Goal: Find specific page/section: Find specific page/section

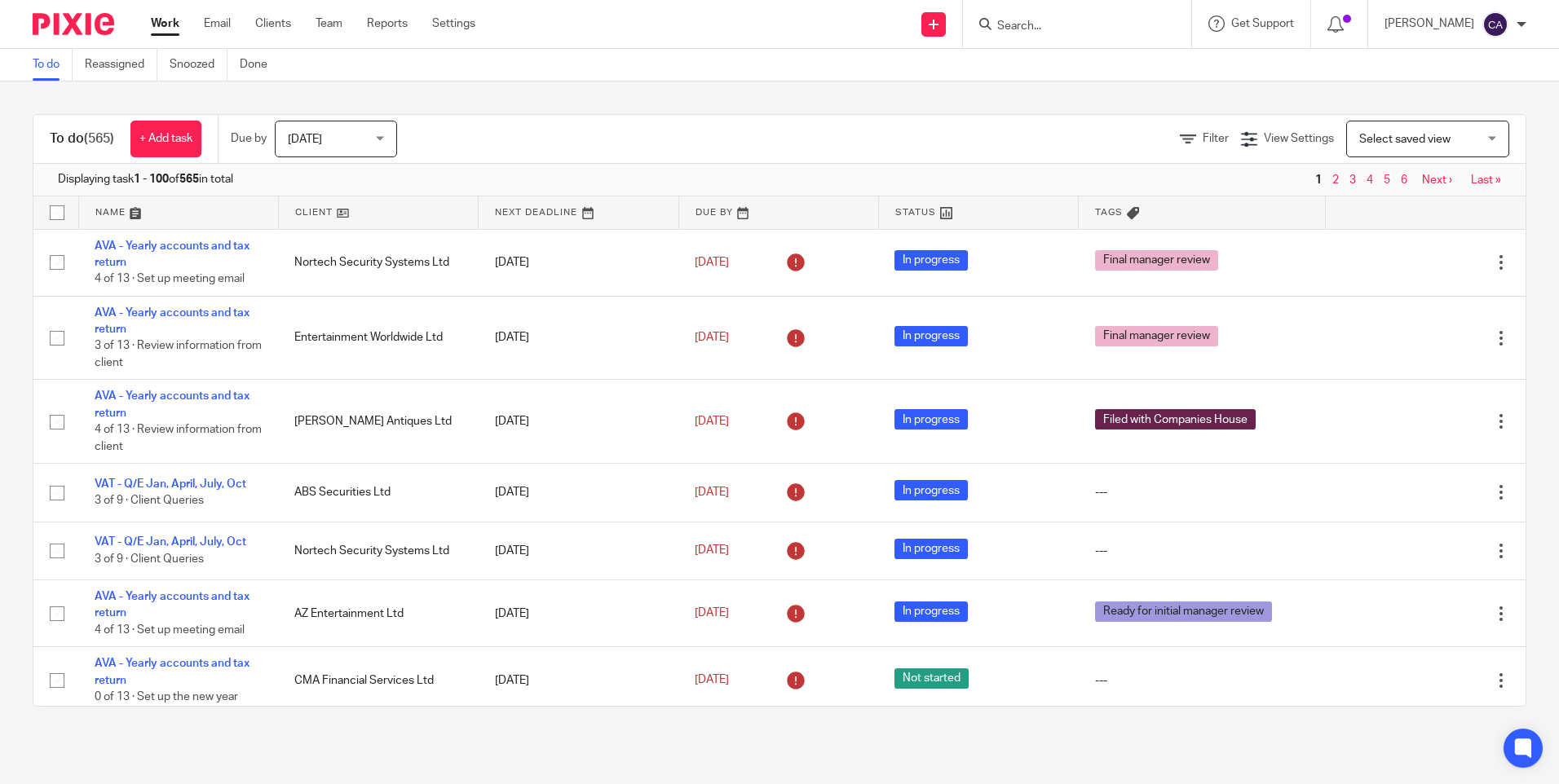
click at [1050, 24] on input "Search" at bounding box center [1068, 27] width 147 height 14
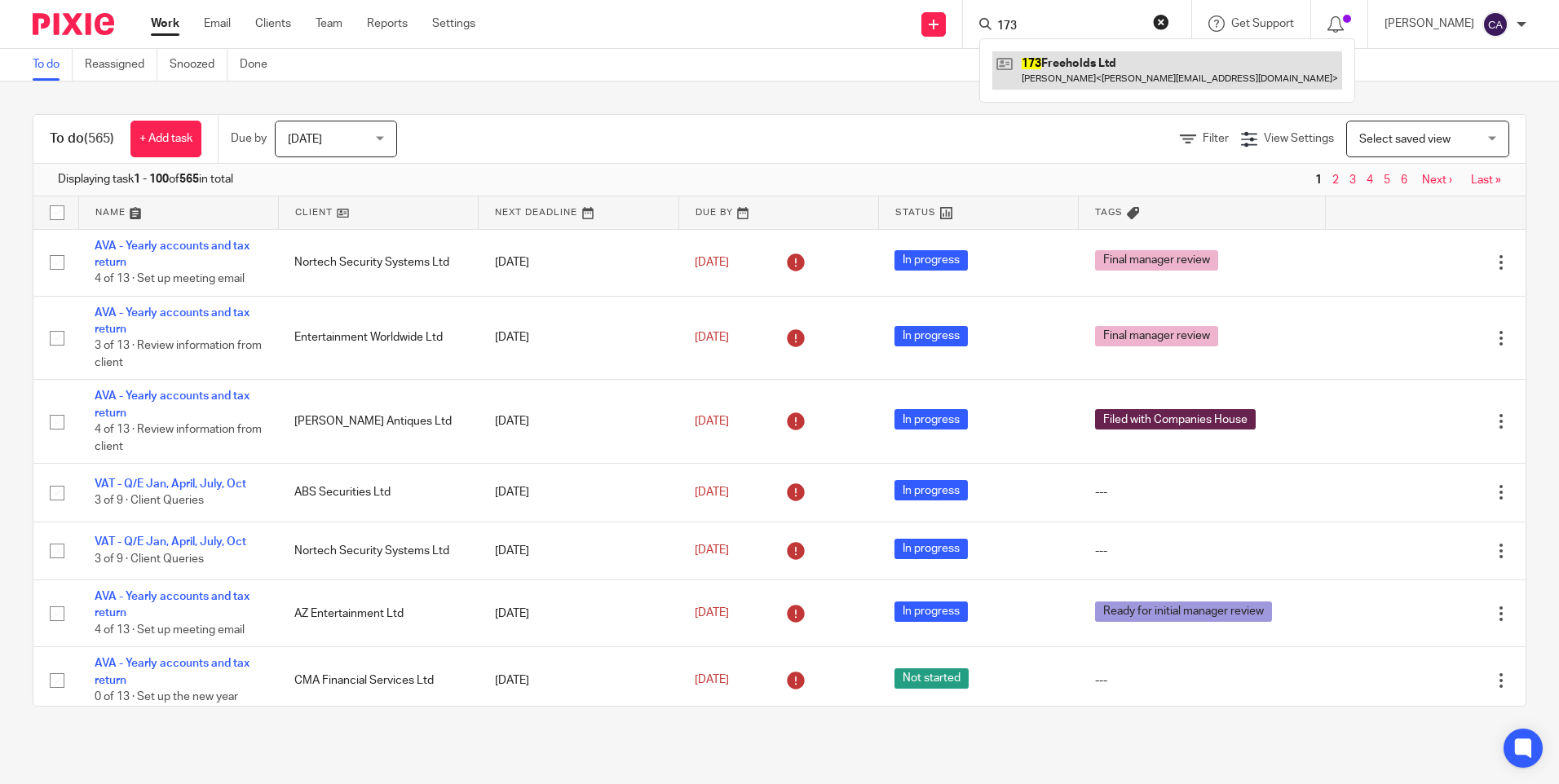
type input "173"
click at [1108, 68] on link at bounding box center [1168, 70] width 350 height 38
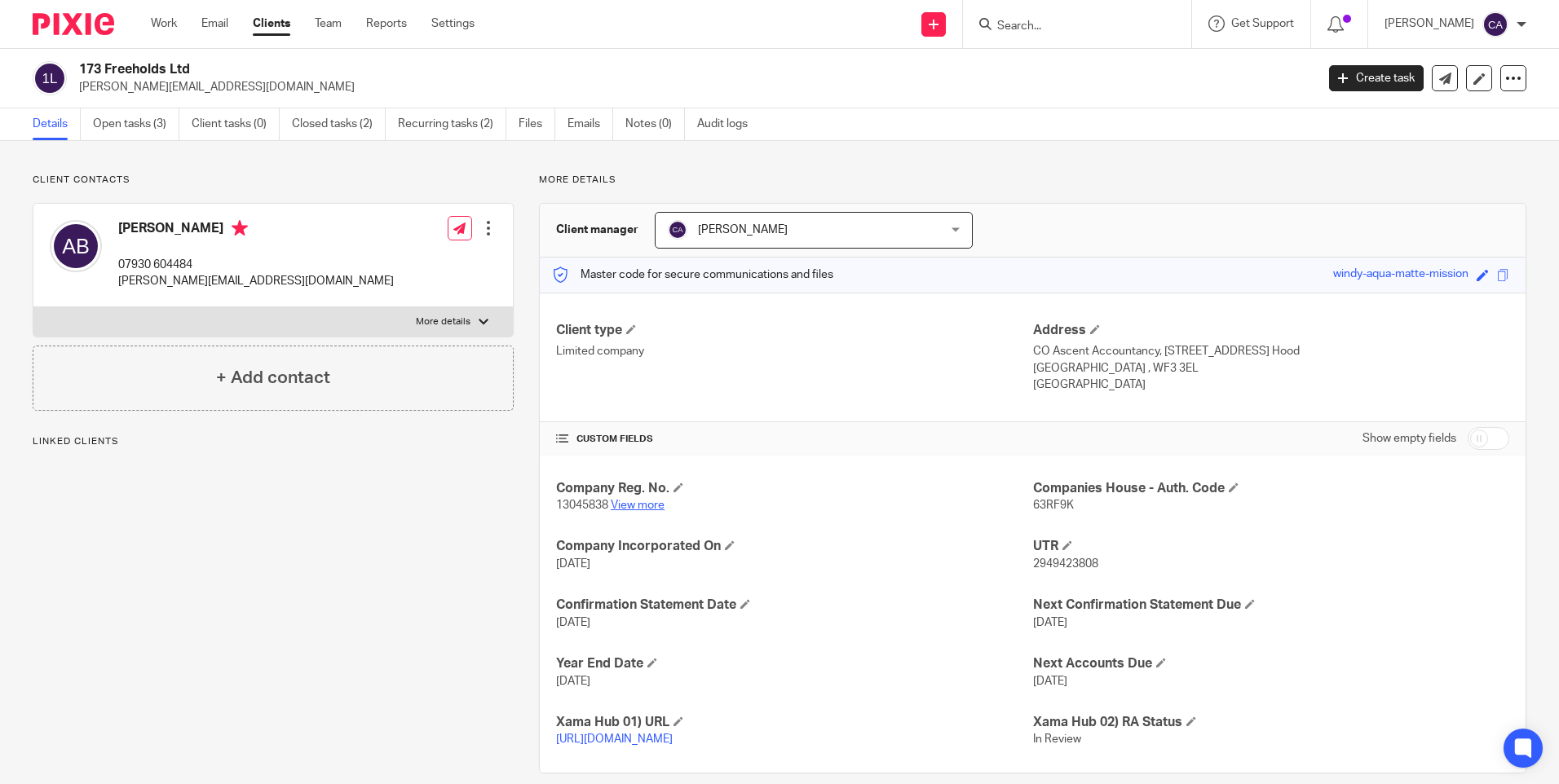
click at [623, 504] on link "View more" at bounding box center [637, 505] width 54 height 12
